Goal: Transaction & Acquisition: Download file/media

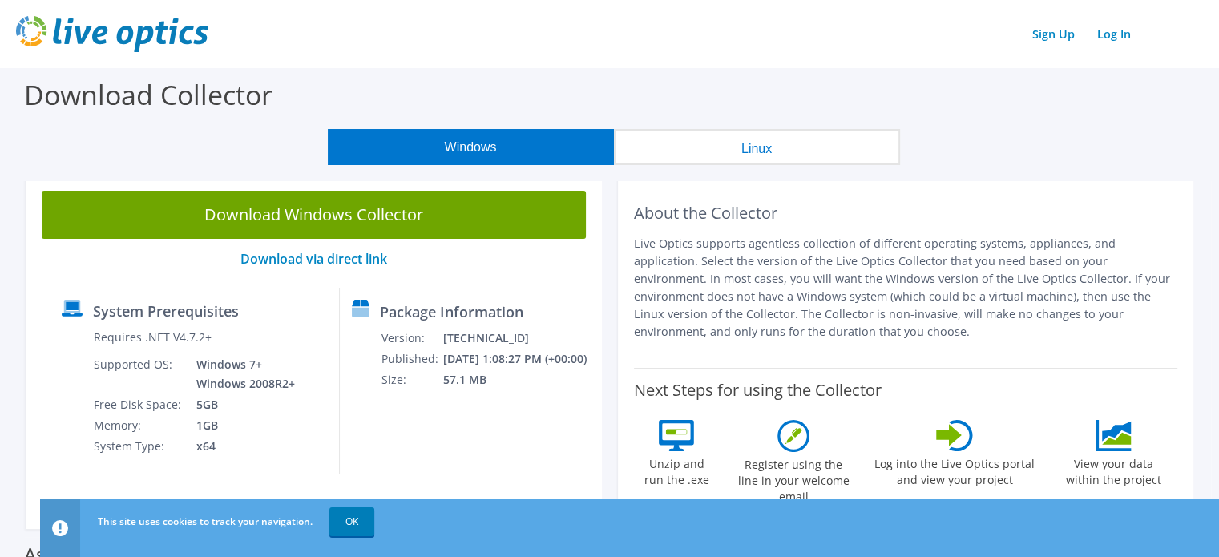
click at [407, 69] on div "Download Collector" at bounding box center [609, 98] width 1203 height 61
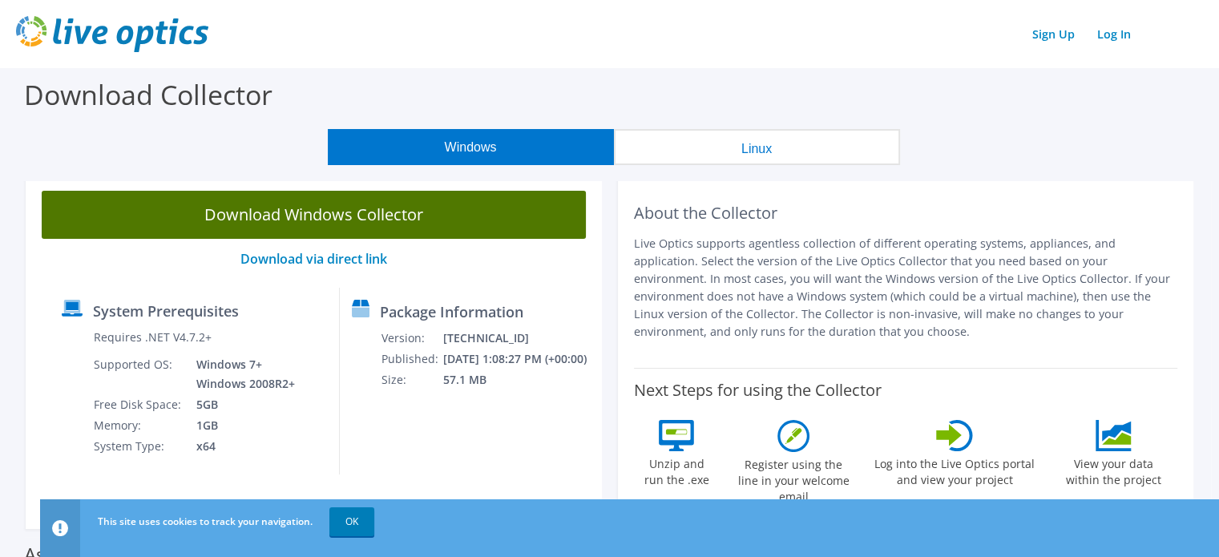
click at [311, 222] on link "Download Windows Collector" at bounding box center [314, 215] width 544 height 48
